Goal: Browse casually

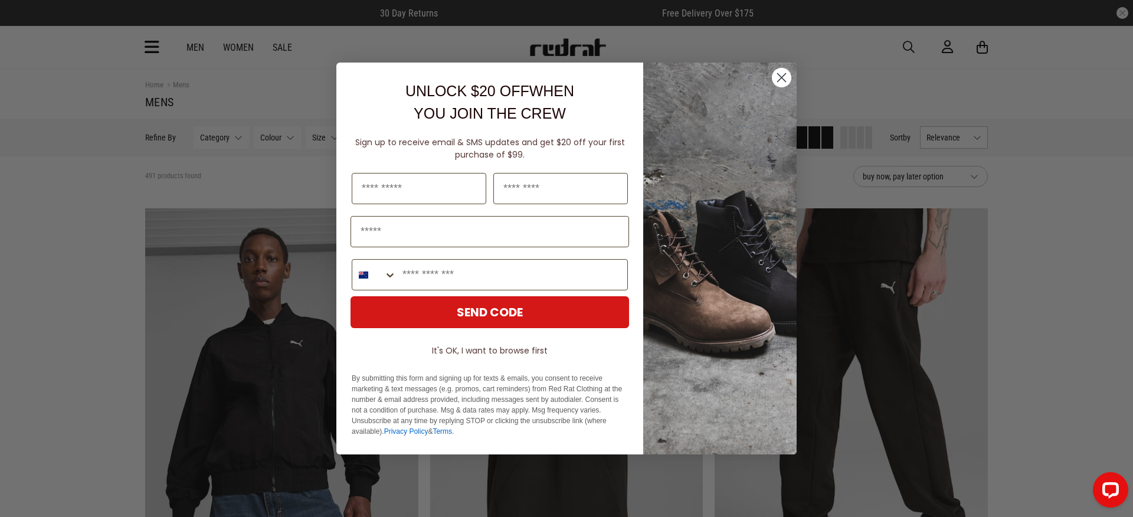
click at [803, 51] on div "Close dialog UNLOCK $20 OFF WHEN YOU JOIN THE CREW Sign up to receive email & S…" at bounding box center [567, 259] width 484 height 416
click at [781, 69] on circle "Close dialog" at bounding box center [781, 77] width 19 height 19
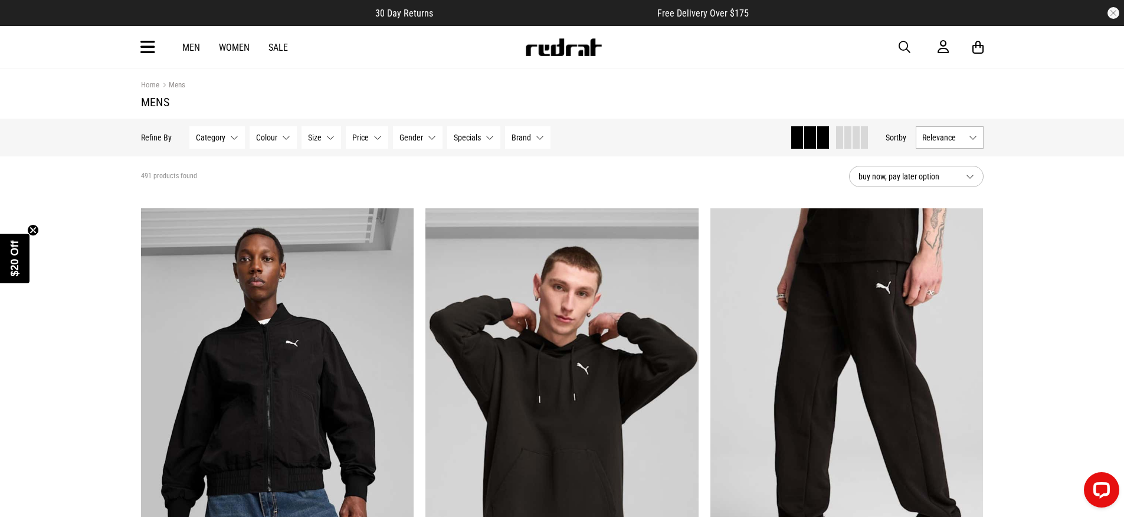
click at [562, 59] on div "Men Women Sale Sign in New Back Footwear Back Mens Back Womens Back Youth & Kid…" at bounding box center [563, 47] width 862 height 42
click at [565, 53] on img at bounding box center [564, 47] width 78 height 18
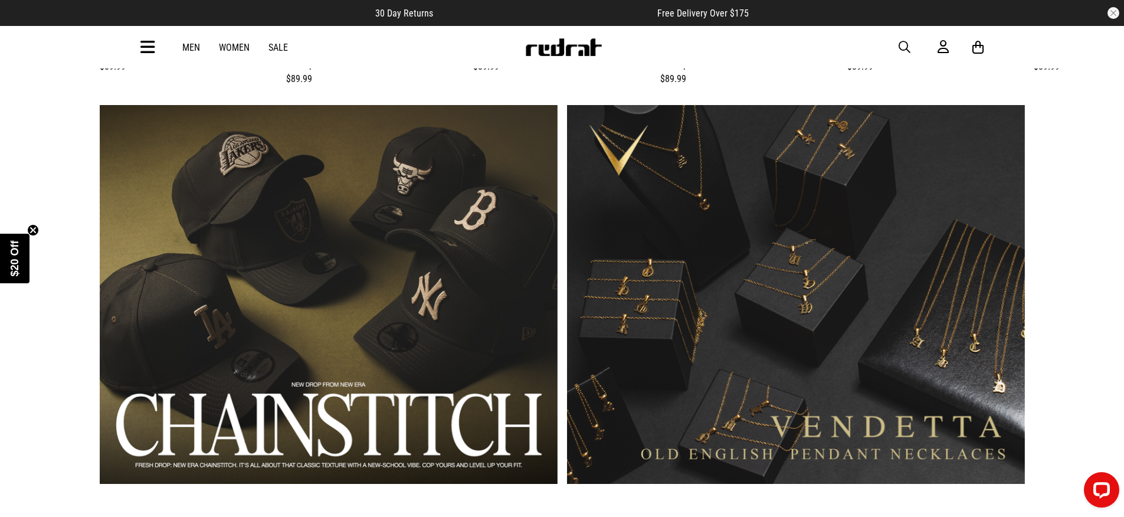
scroll to position [458, 0]
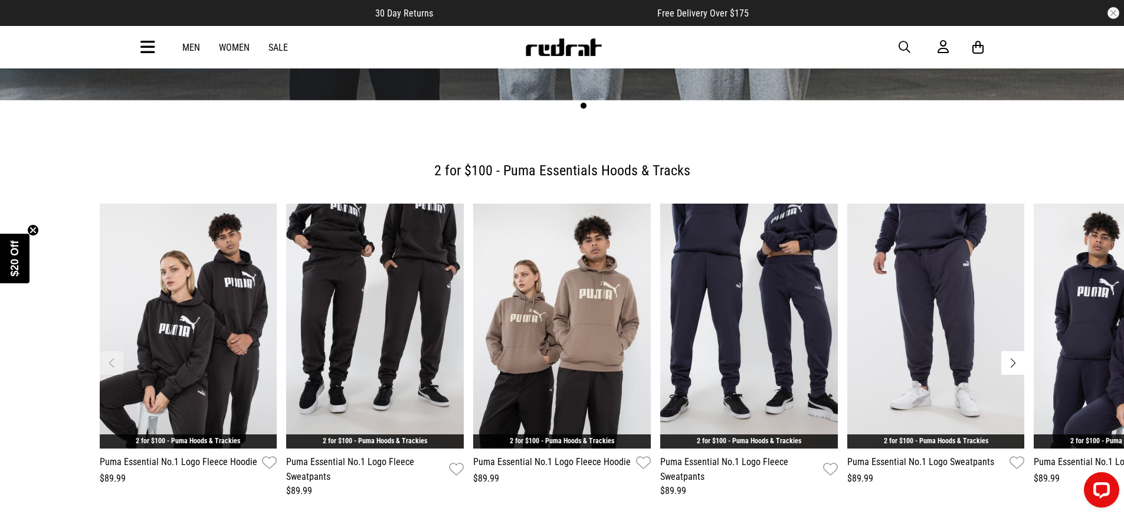
click at [146, 42] on icon at bounding box center [147, 47] width 15 height 19
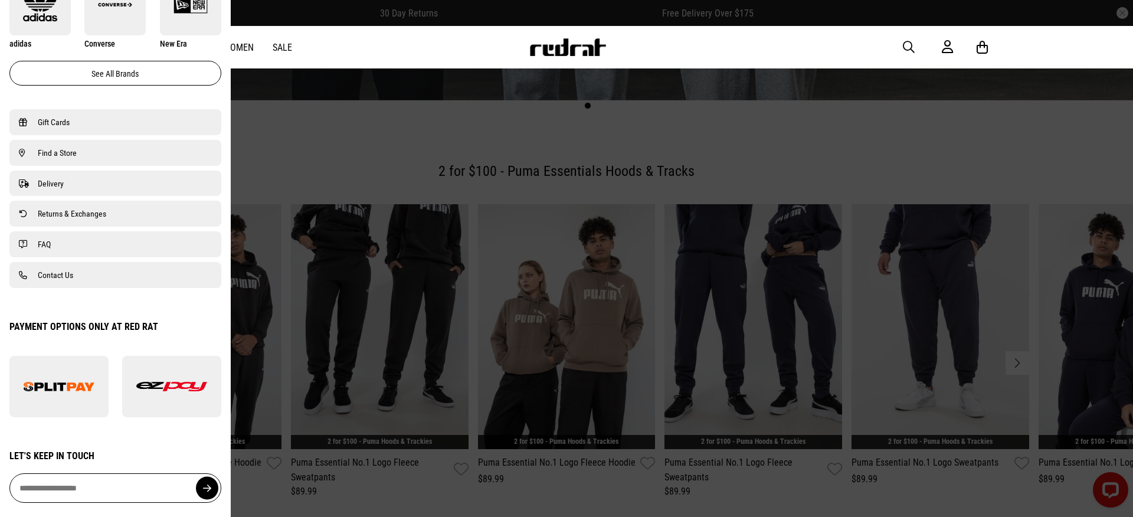
scroll to position [760, 0]
